Goal: Task Accomplishment & Management: Complete application form

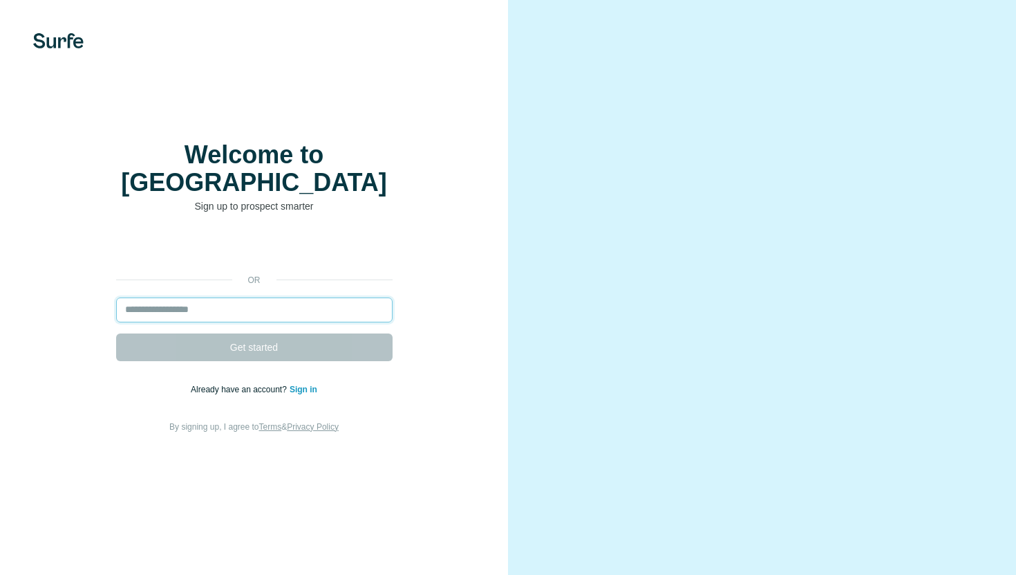
click at [189, 297] on input "email" at bounding box center [254, 309] width 277 height 25
type input "**********"
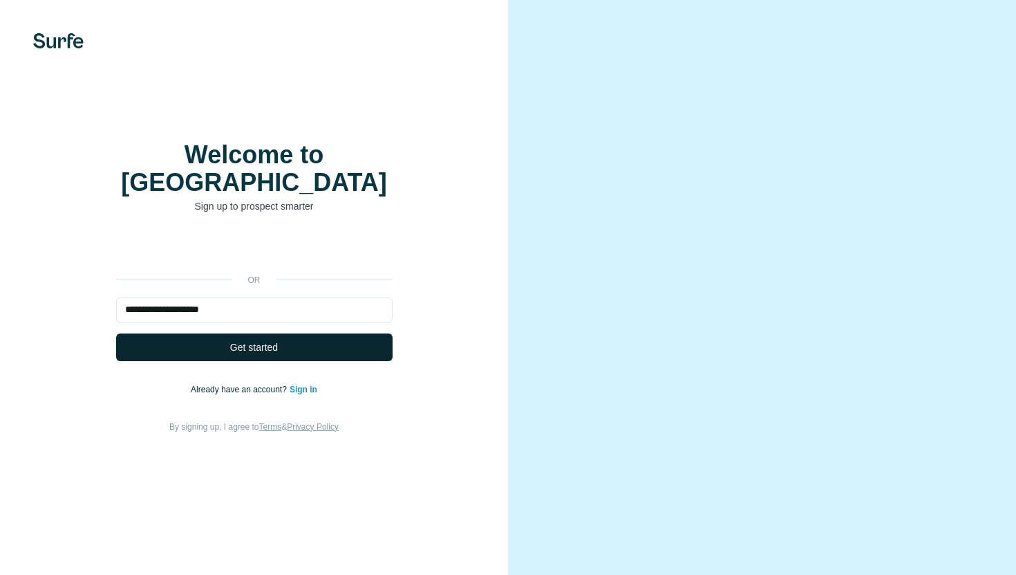
click at [281, 333] on button "Get started" at bounding box center [254, 347] width 277 height 28
